Goal: Find specific page/section: Find specific page/section

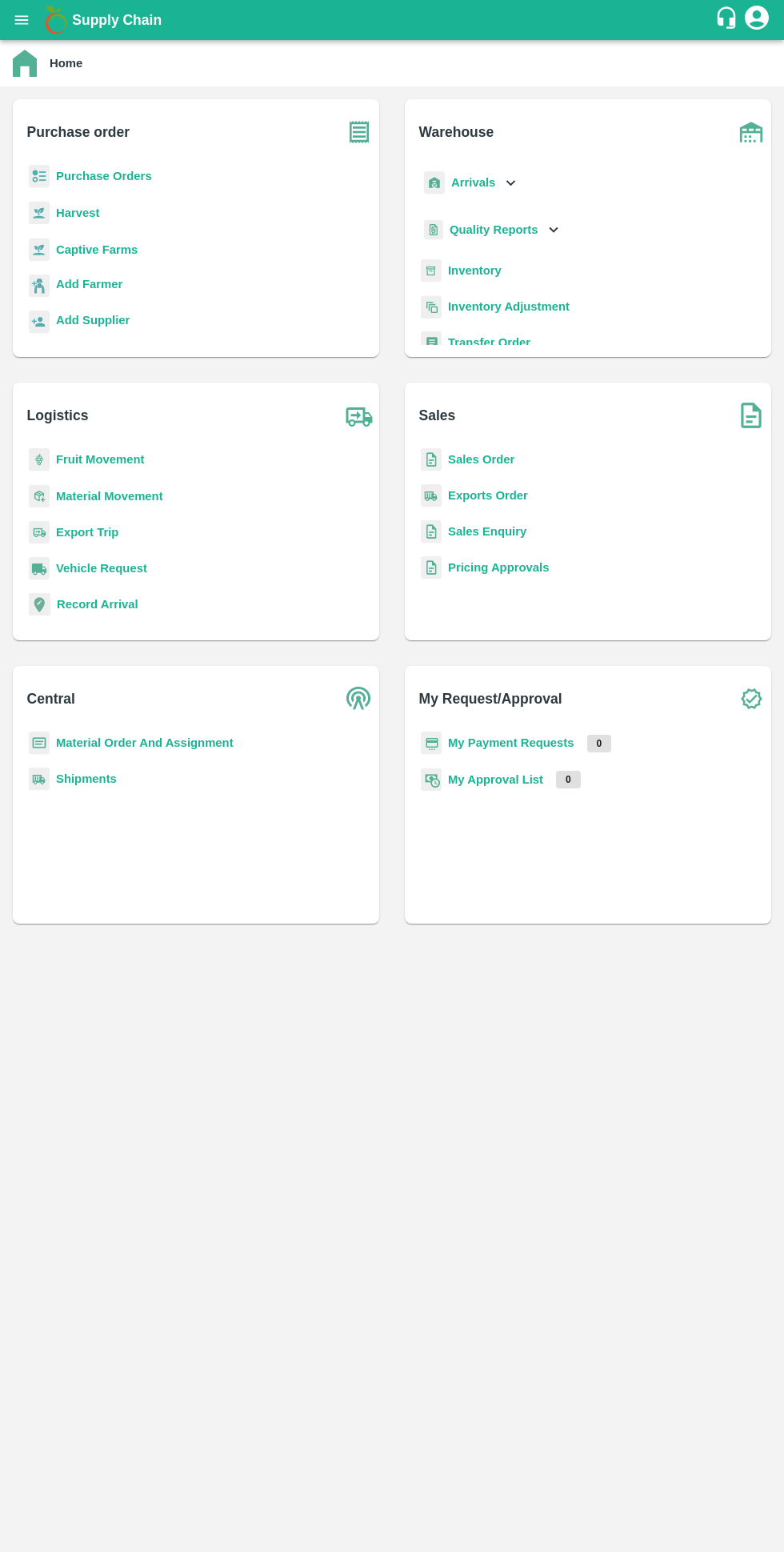
click at [70, 176] on b "Purchase Orders" at bounding box center [104, 175] width 96 height 12
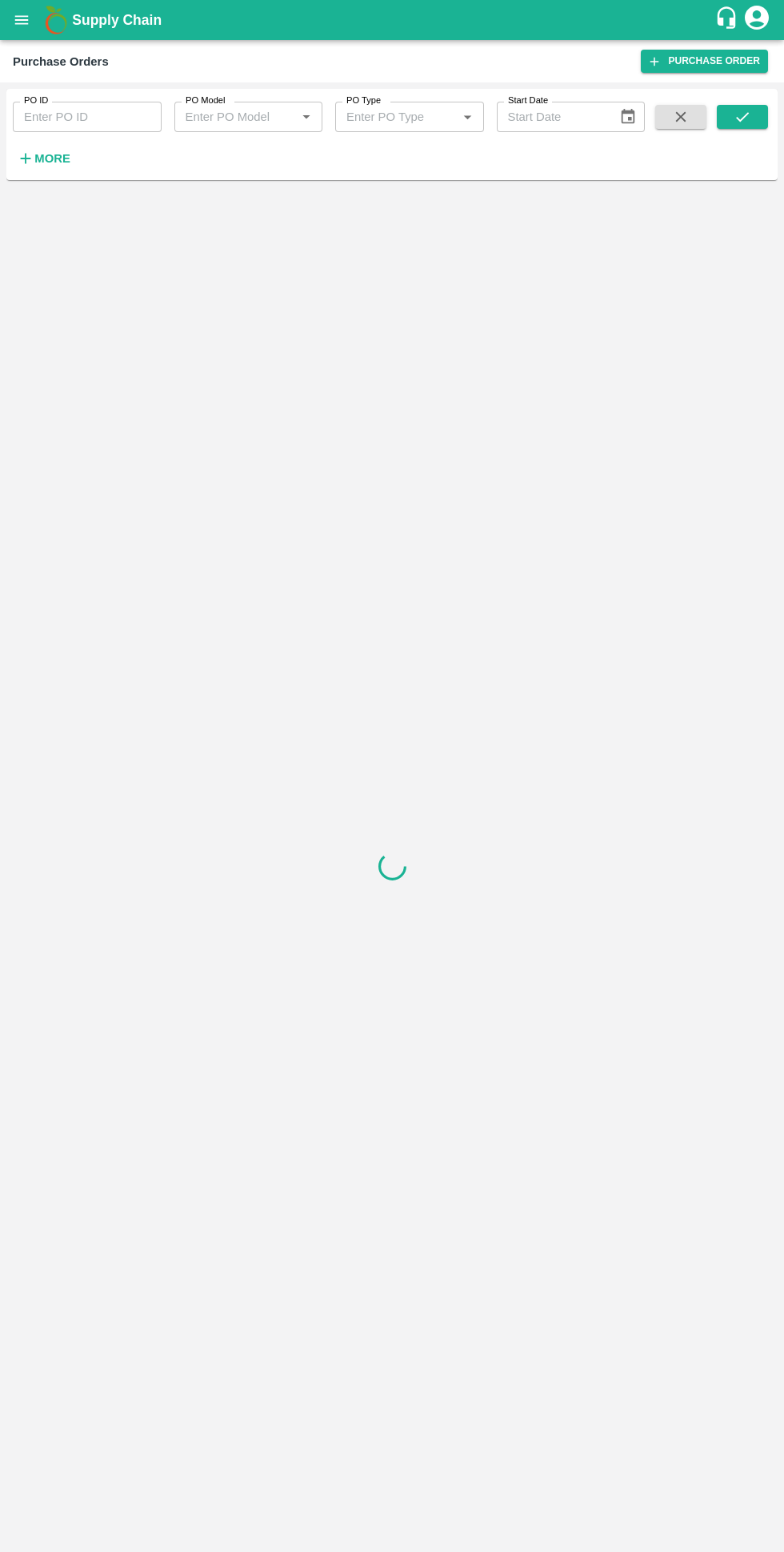
click at [51, 167] on h6 "More" at bounding box center [52, 158] width 36 height 20
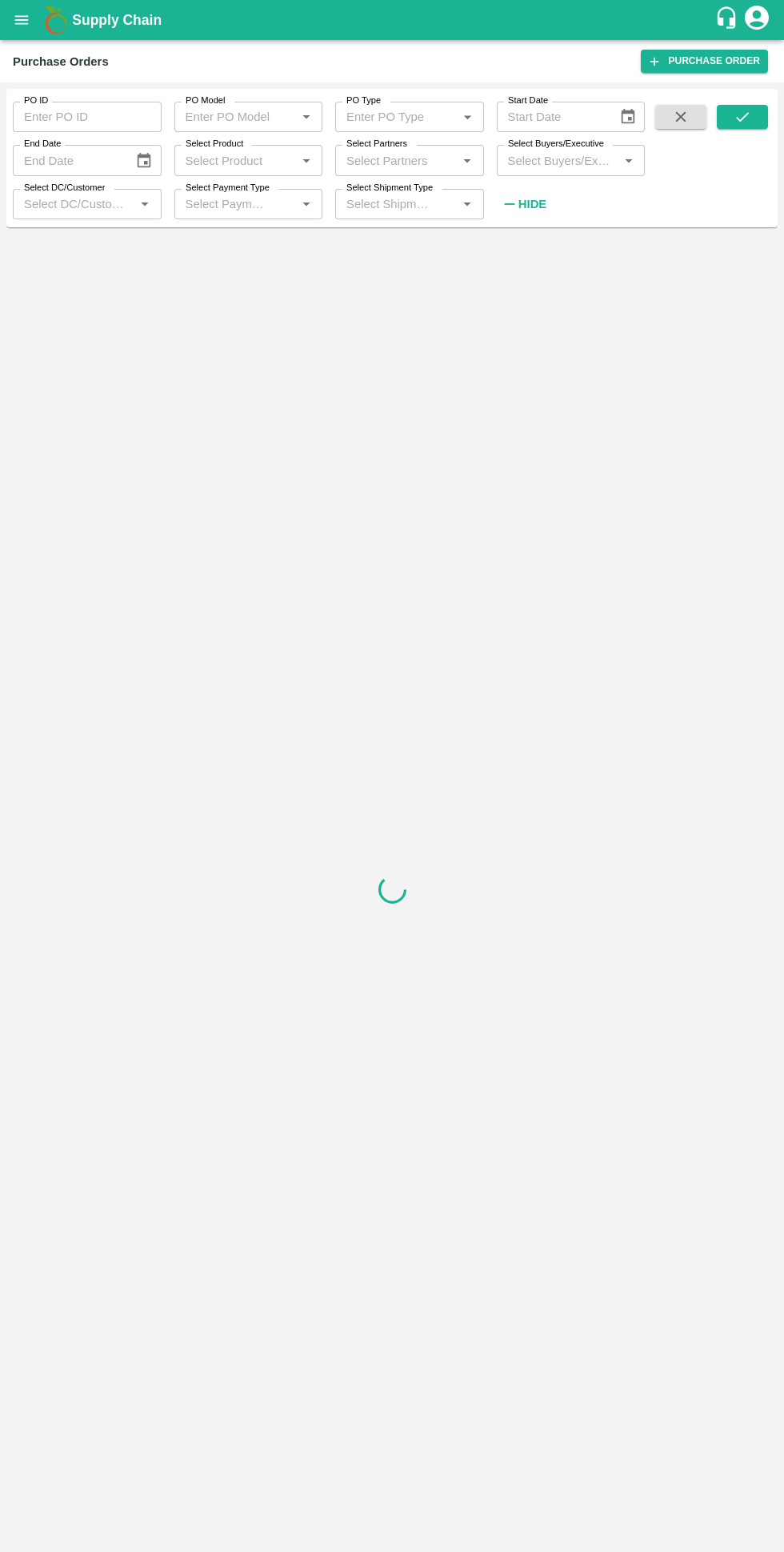
click at [515, 151] on label "Select Buyers/Executive" at bounding box center [555, 144] width 96 height 12
click at [515, 151] on input "Select Buyers/Executive" at bounding box center [557, 160] width 113 height 20
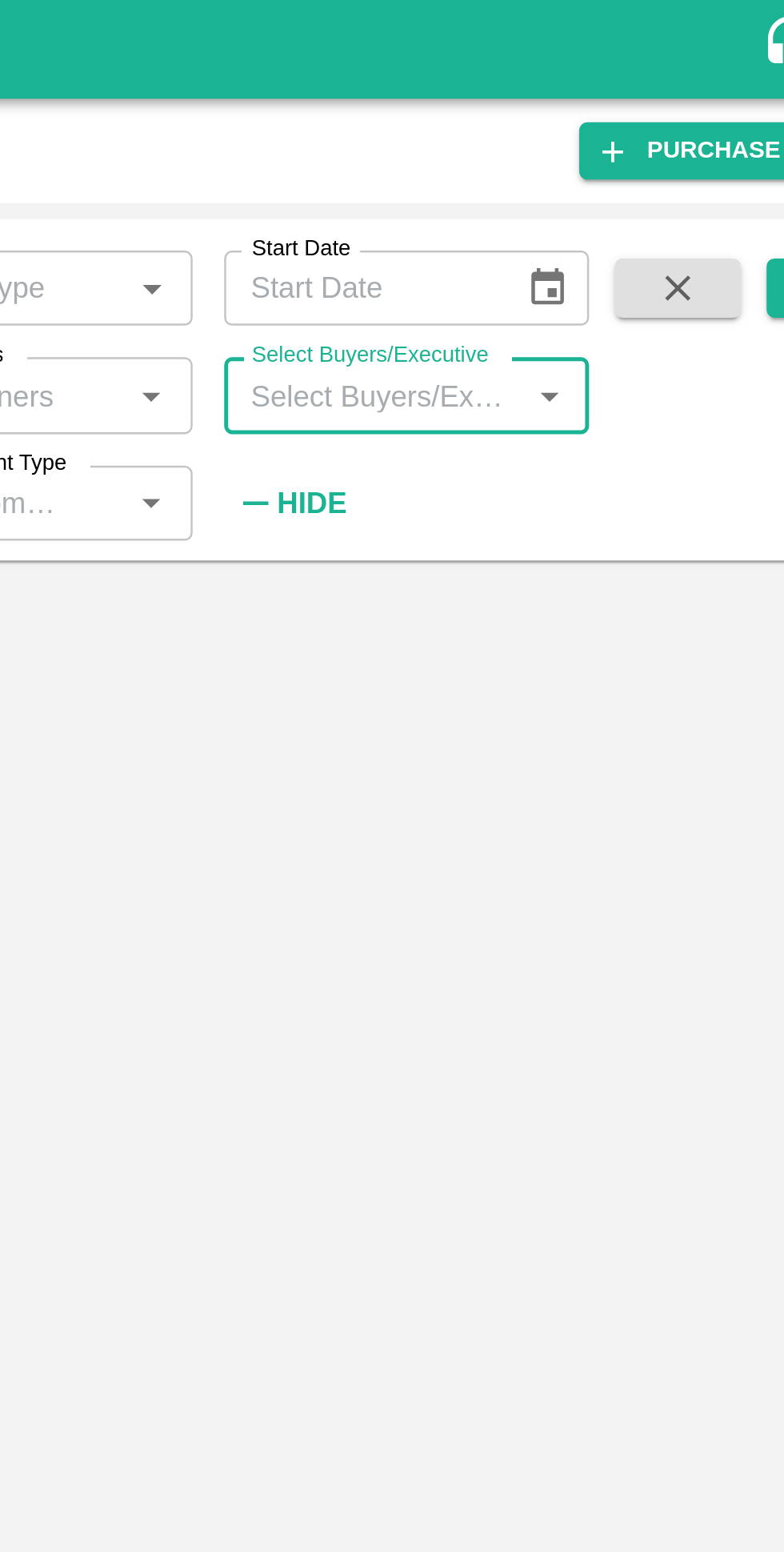
type input "a"
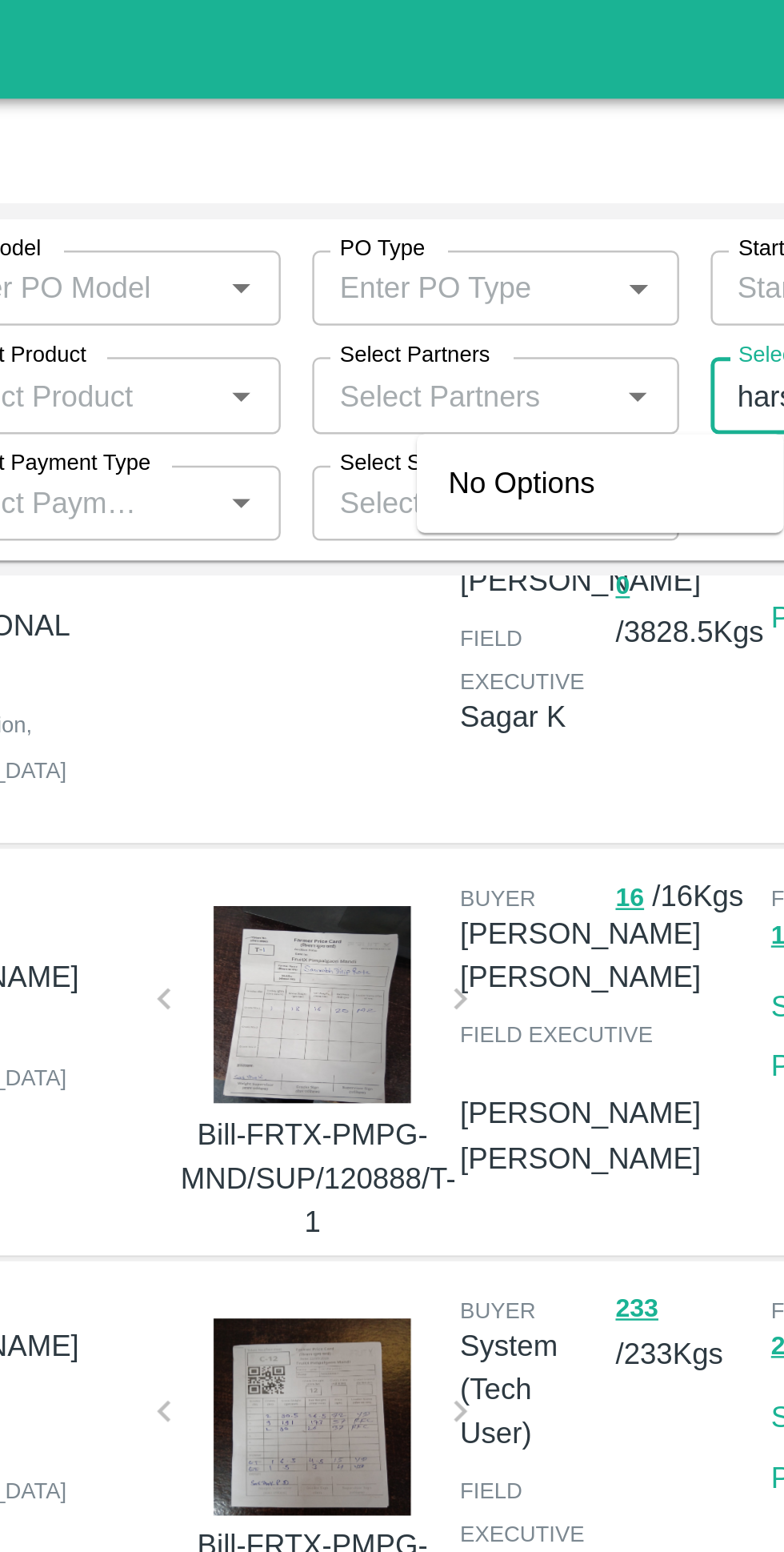
scroll to position [63, 0]
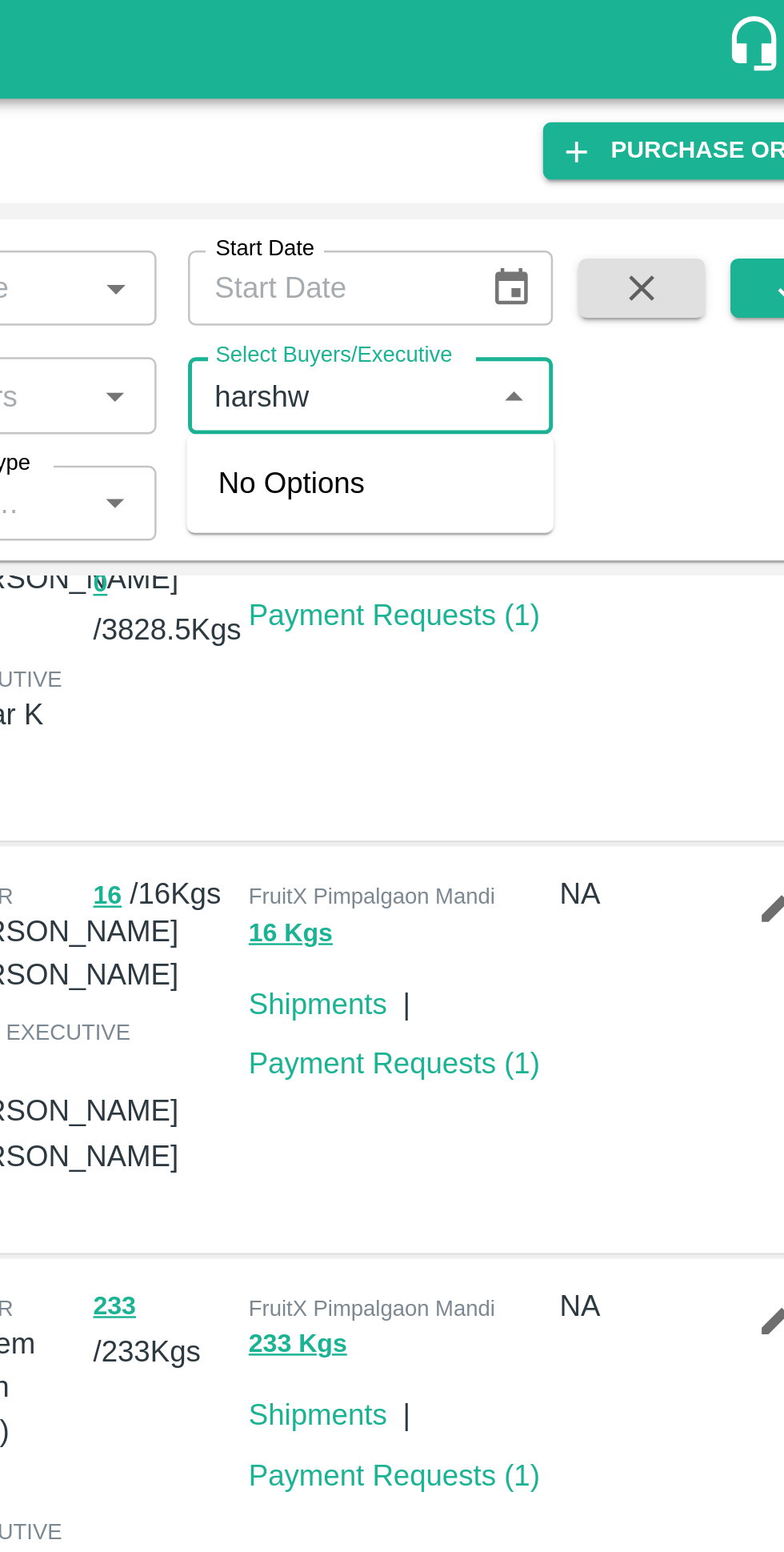
type input "harshw"
click at [540, 253] on link "Payment Requests ( 1 )" at bounding box center [581, 249] width 119 height 12
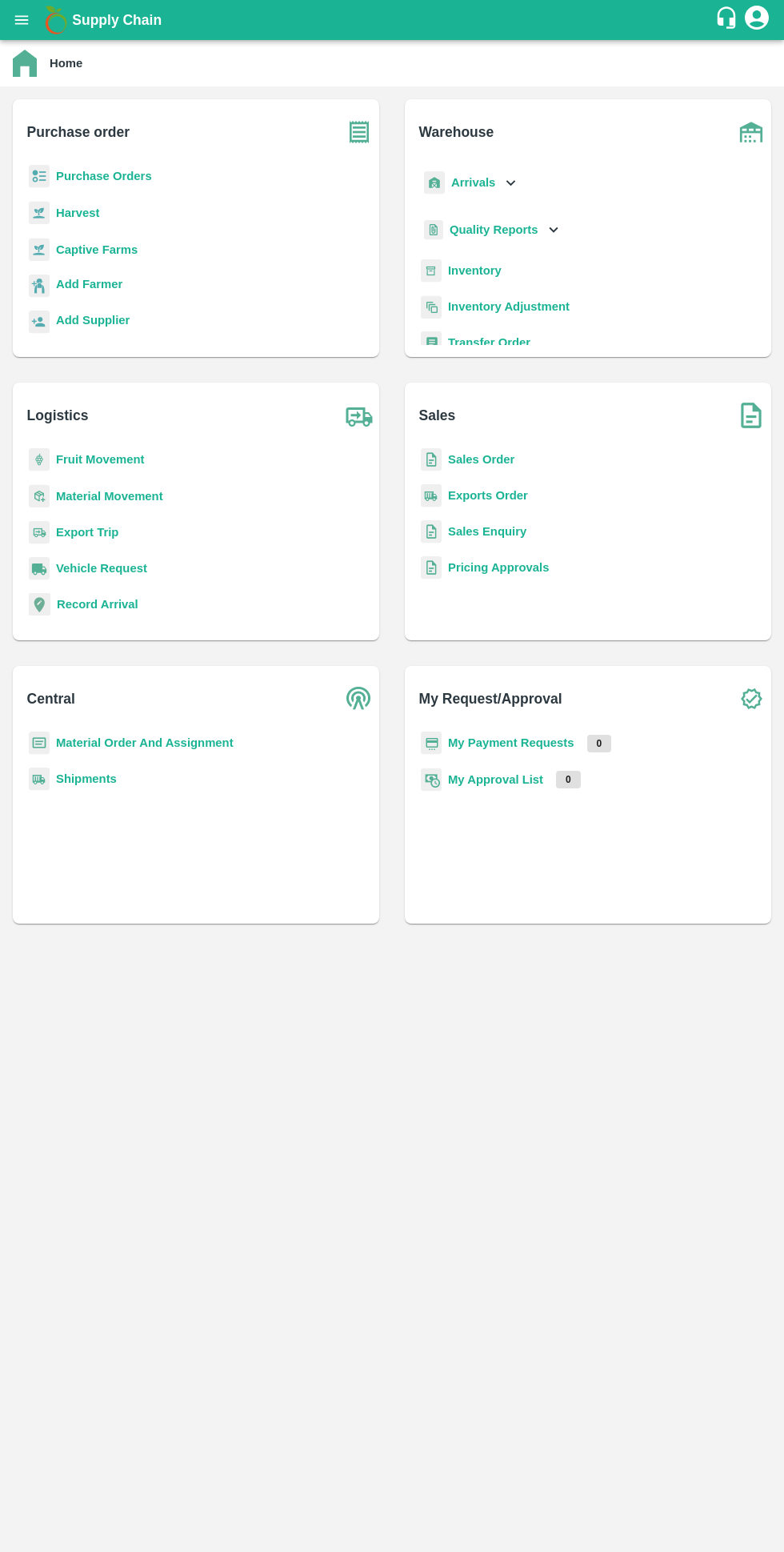
click at [65, 144] on h6 "Purchase order" at bounding box center [203, 126] width 352 height 53
click at [85, 176] on b "Purchase Orders" at bounding box center [104, 175] width 96 height 12
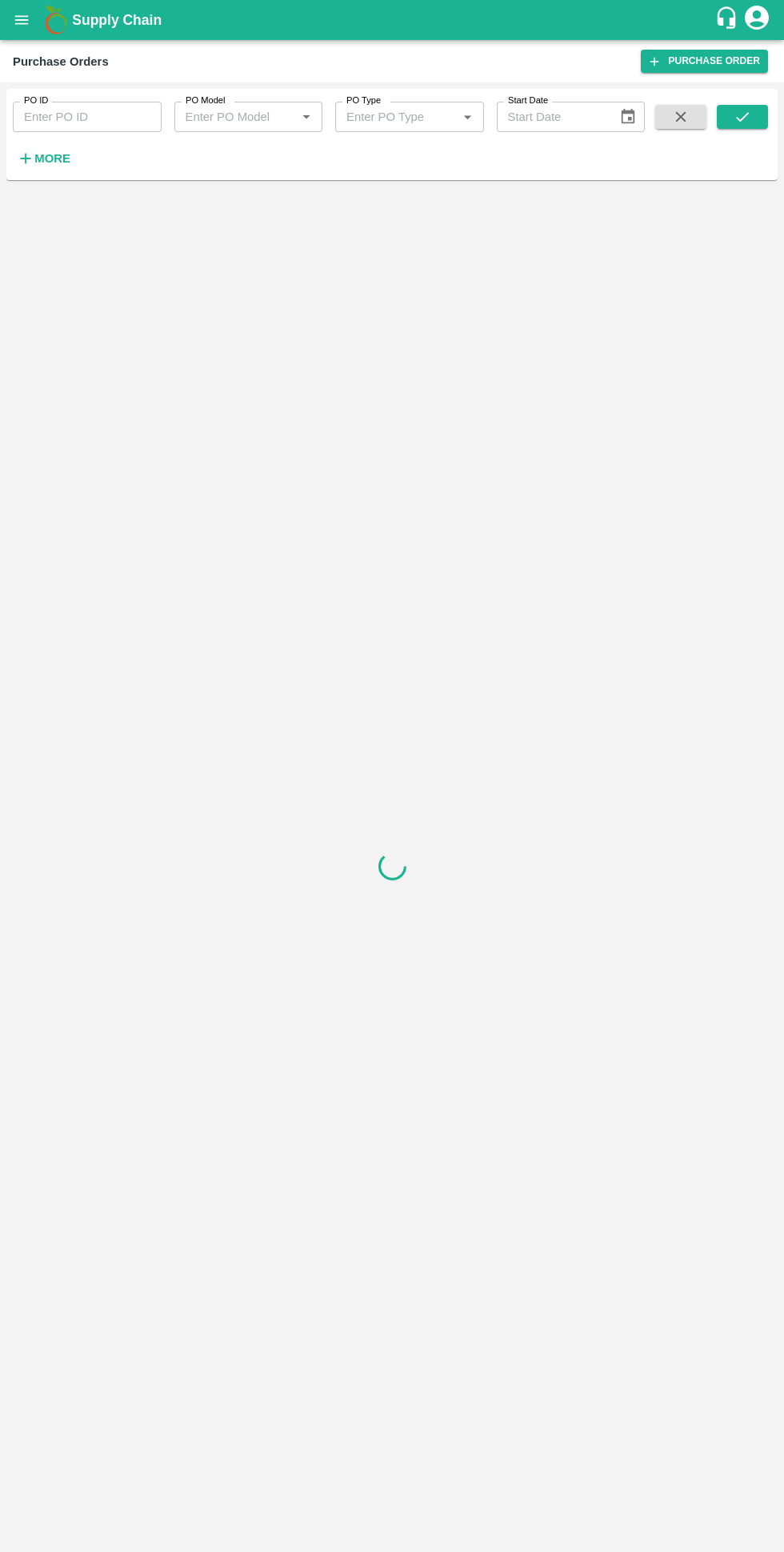
click at [50, 164] on strong "More" at bounding box center [52, 159] width 36 height 12
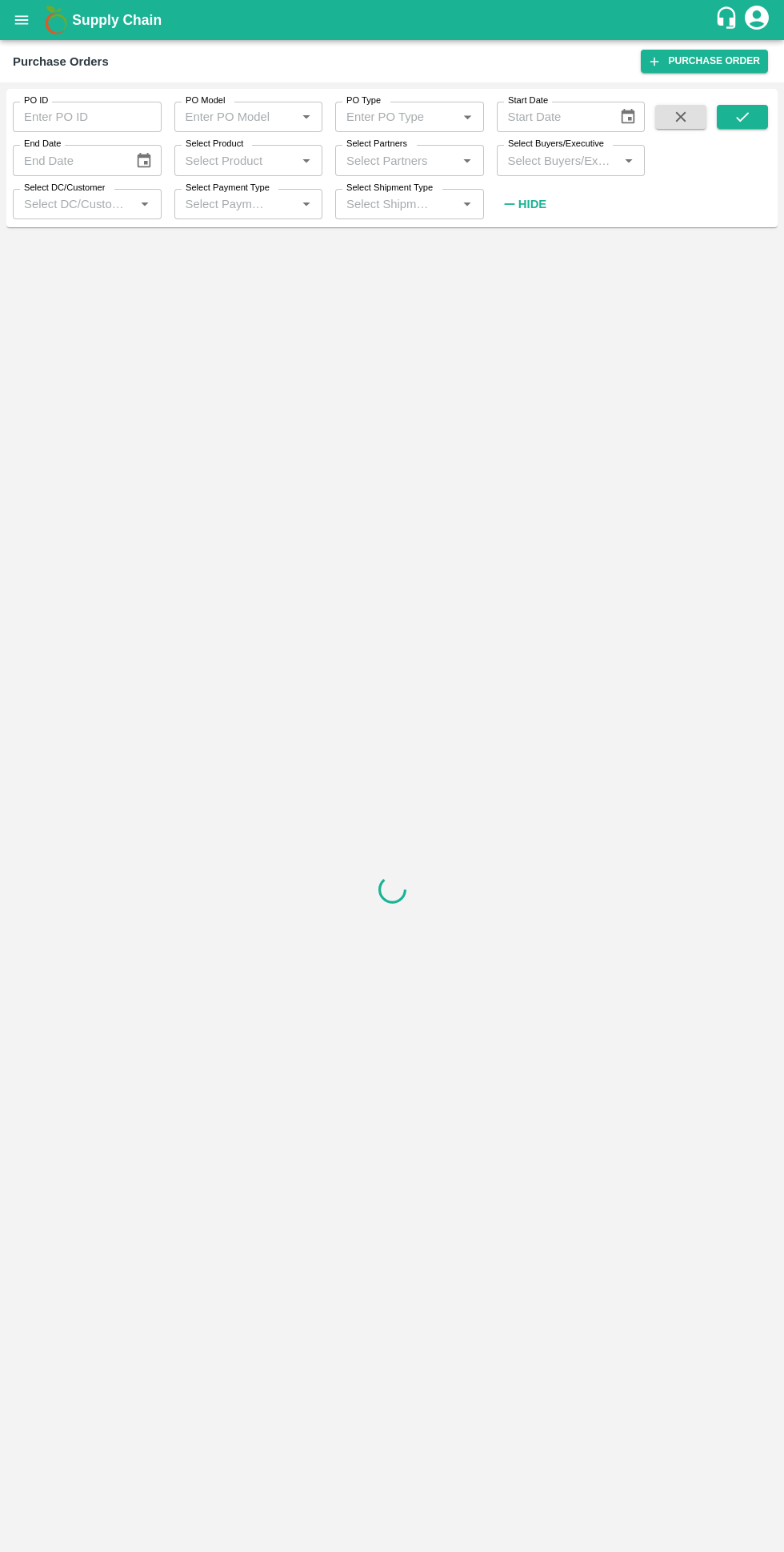
click at [536, 162] on input "Select Buyers/Executive" at bounding box center [557, 160] width 113 height 20
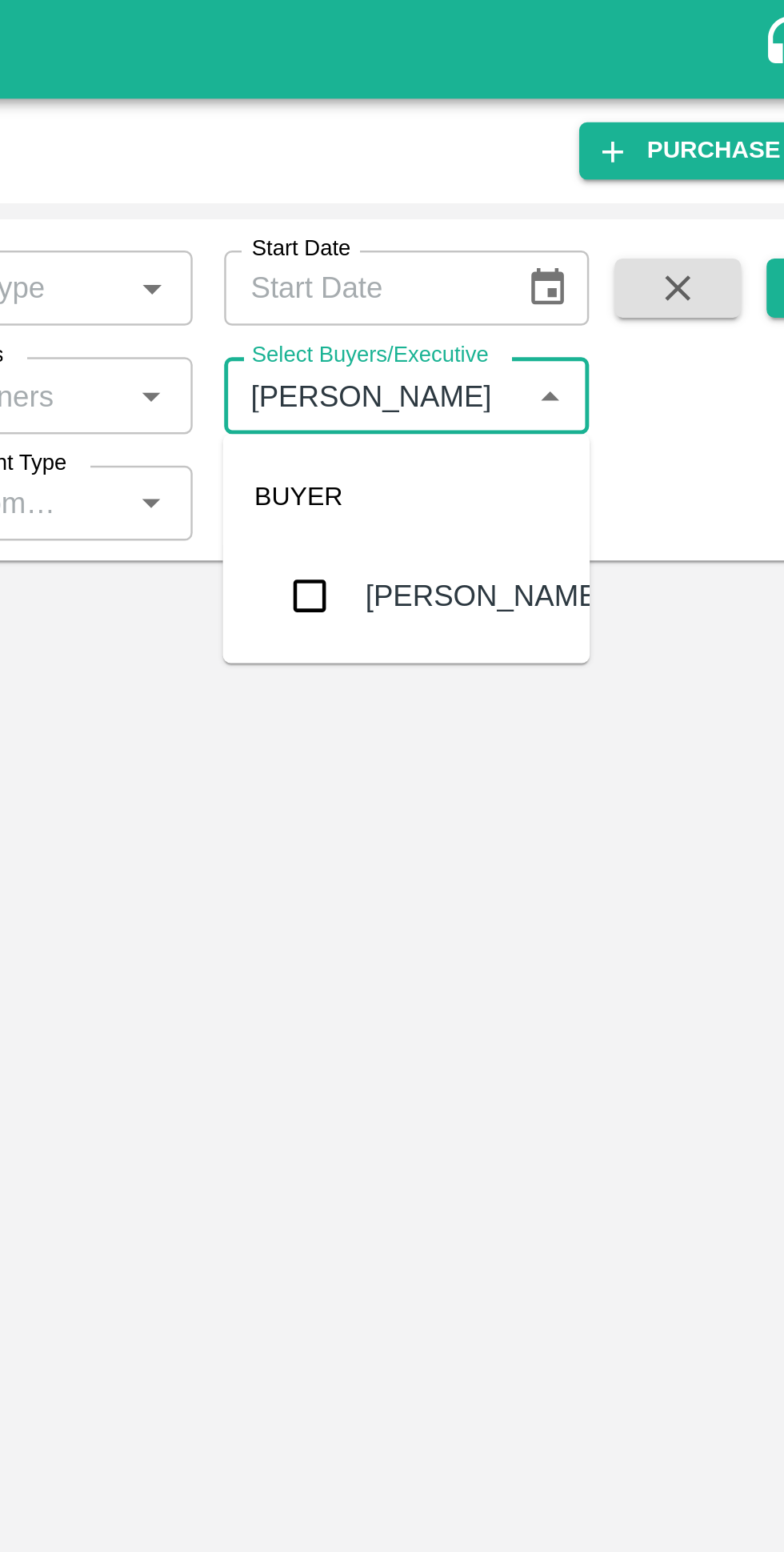
type input "padol"
click at [532, 246] on input "checkbox" at bounding box center [531, 242] width 32 height 32
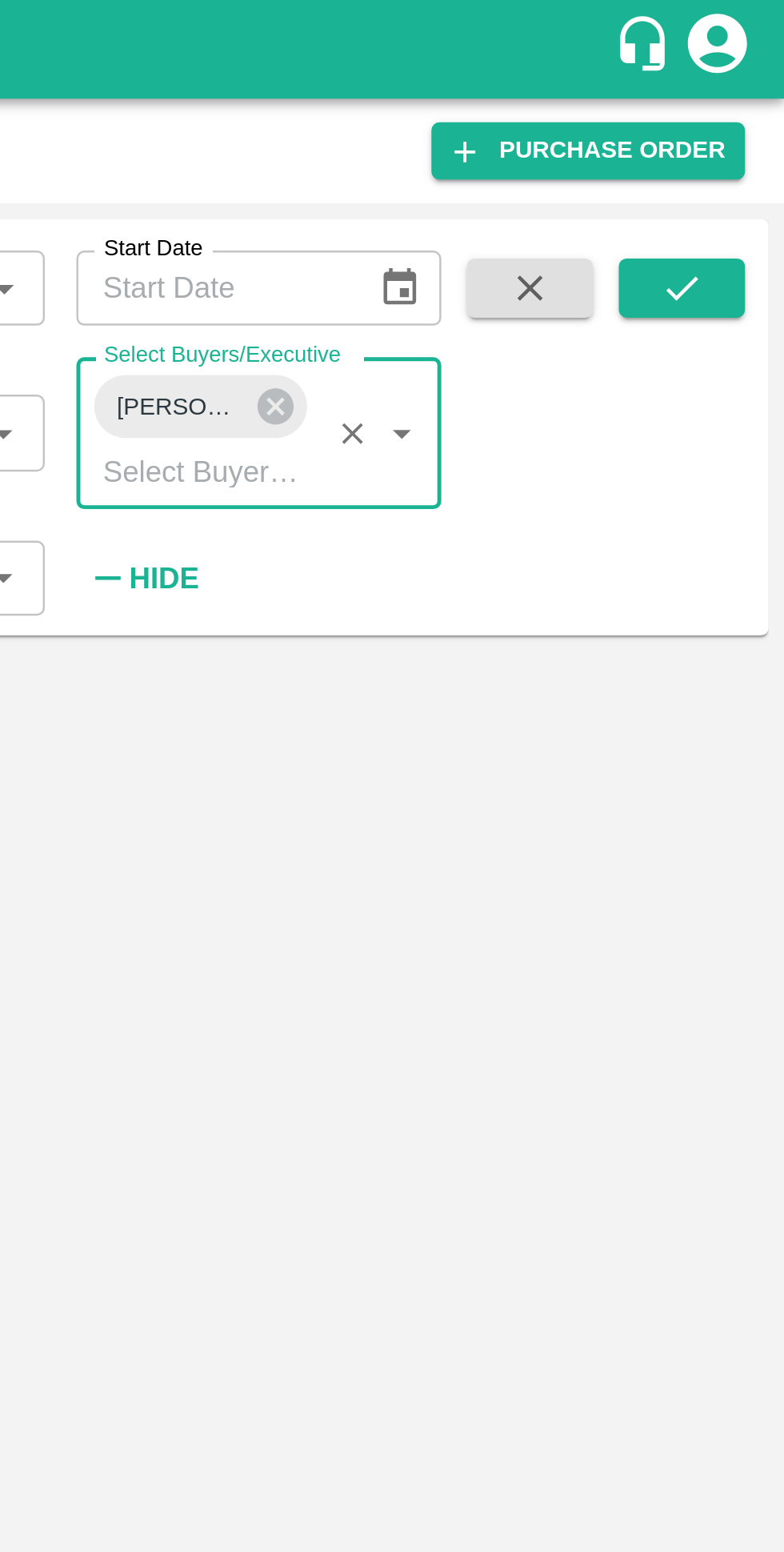
click at [742, 125] on icon "submit" at bounding box center [742, 117] width 18 height 18
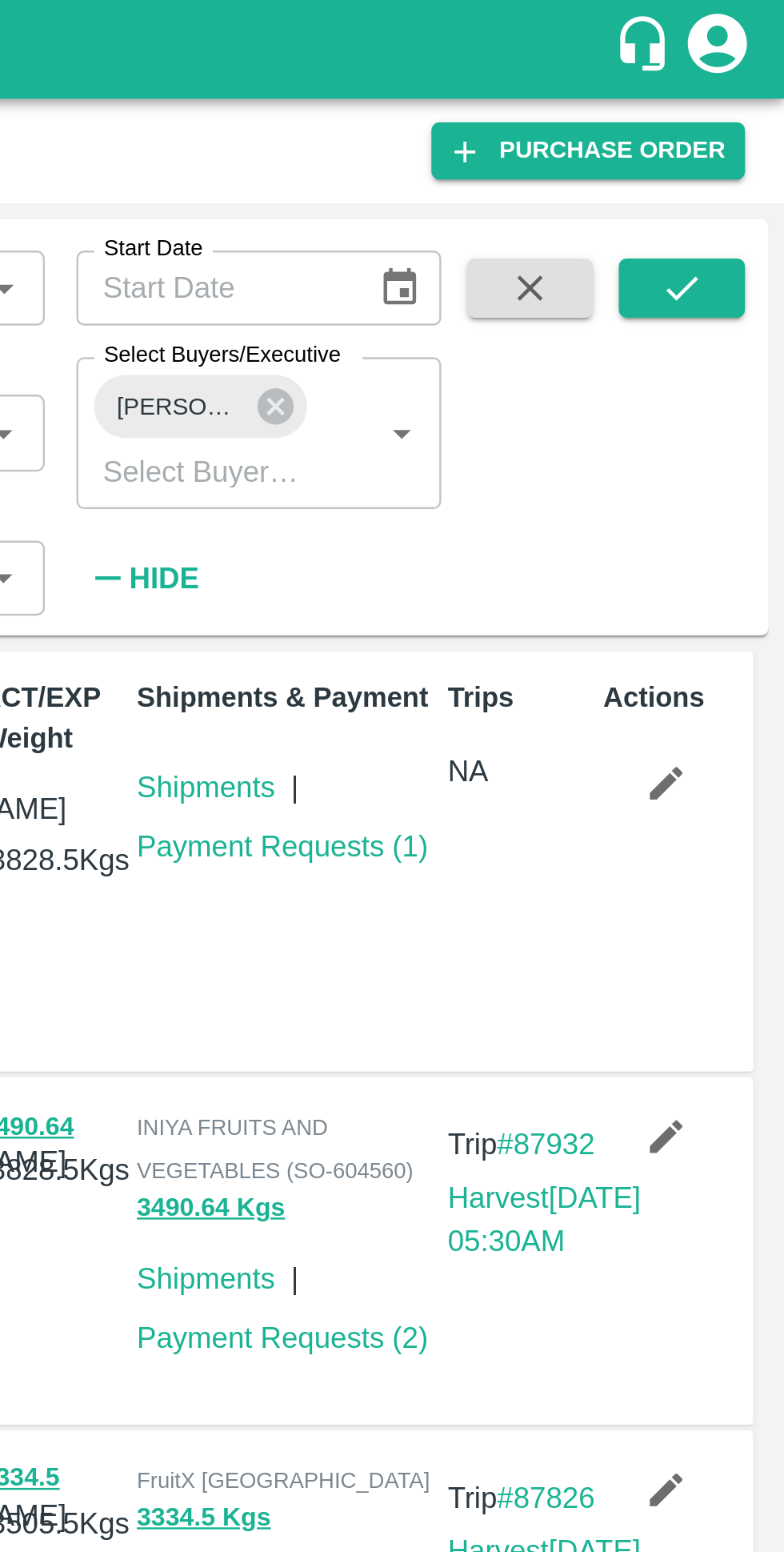
click at [536, 347] on link "Payment Requests ( 1 )" at bounding box center [581, 343] width 119 height 12
